Goal: Transaction & Acquisition: Purchase product/service

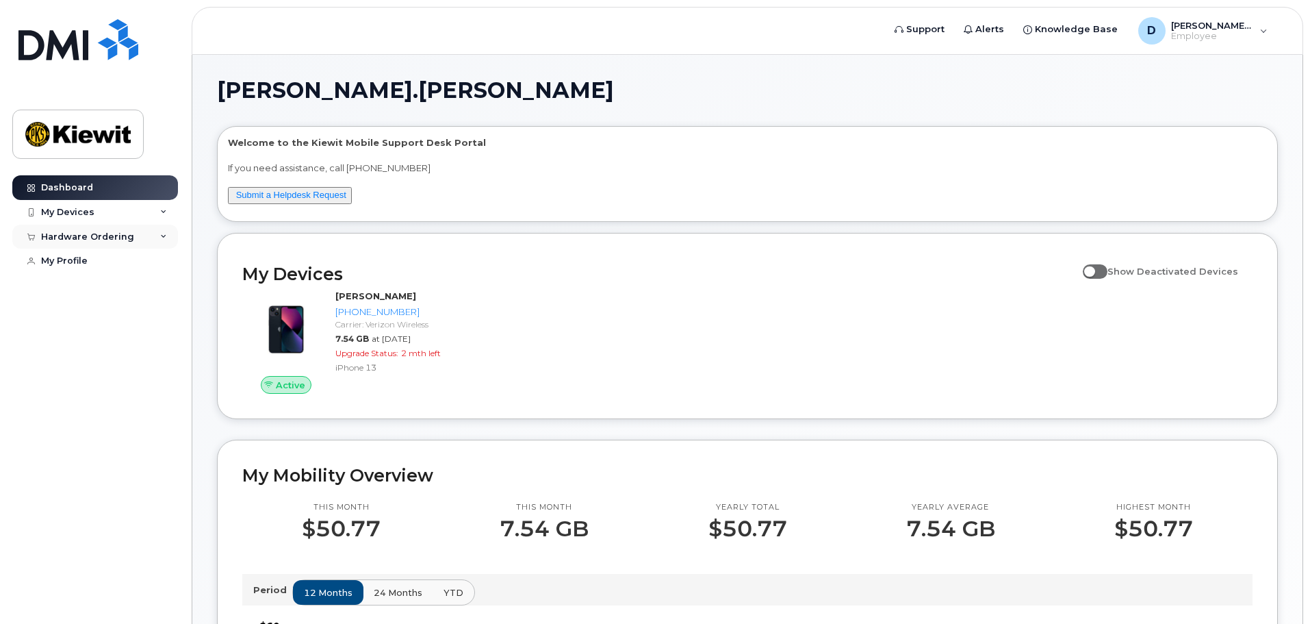
click at [164, 236] on icon at bounding box center [163, 236] width 7 height 7
click at [71, 263] on div "New Order" at bounding box center [73, 261] width 52 height 12
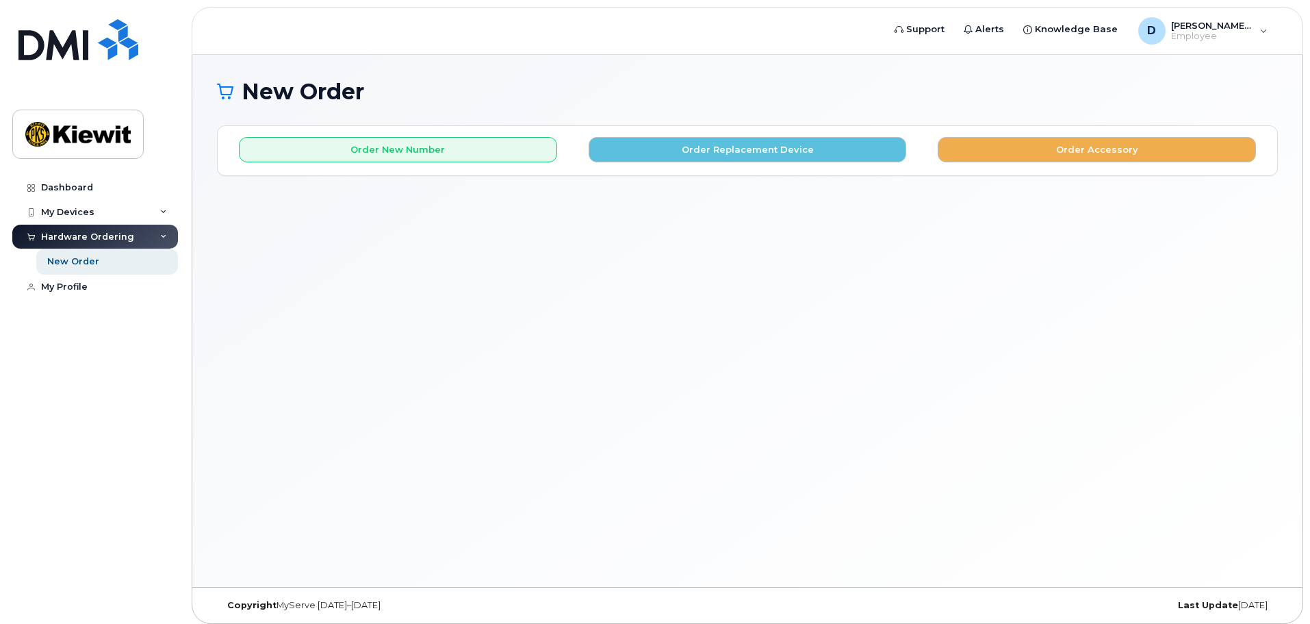
scroll to position [7, 0]
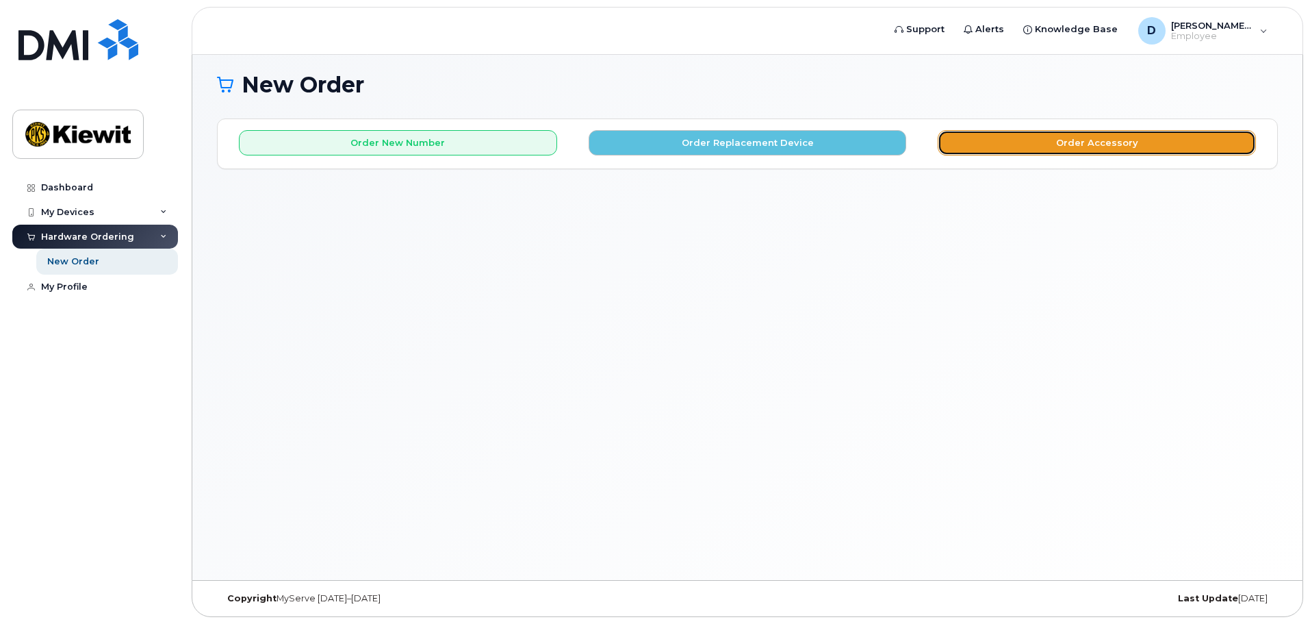
click at [1089, 144] on button "Order Accessory" at bounding box center [1097, 142] width 318 height 25
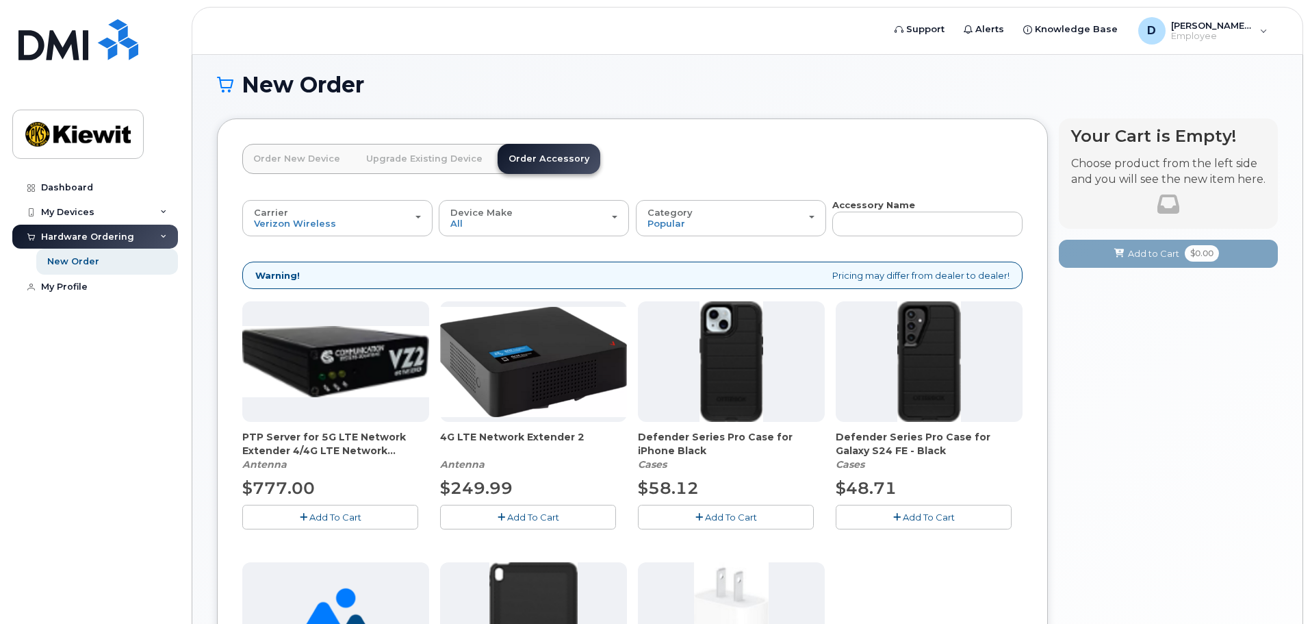
click at [311, 157] on link "Order New Device" at bounding box center [296, 159] width 109 height 30
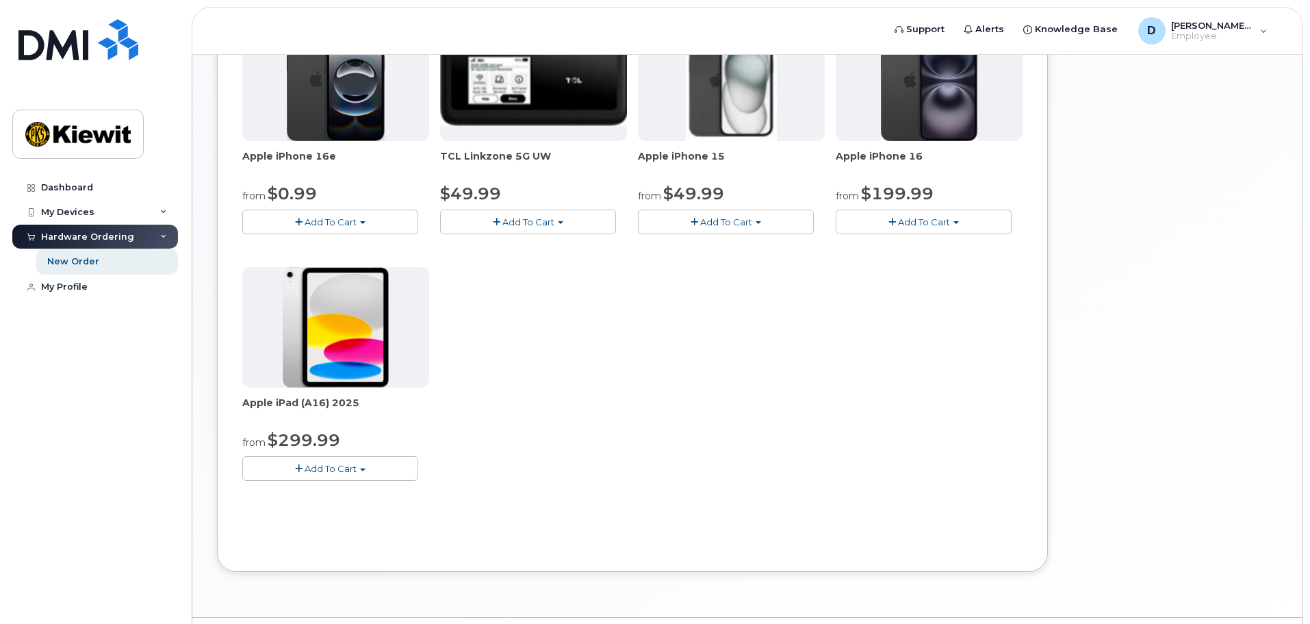
scroll to position [281, 0]
